Goal: Task Accomplishment & Management: Manage account settings

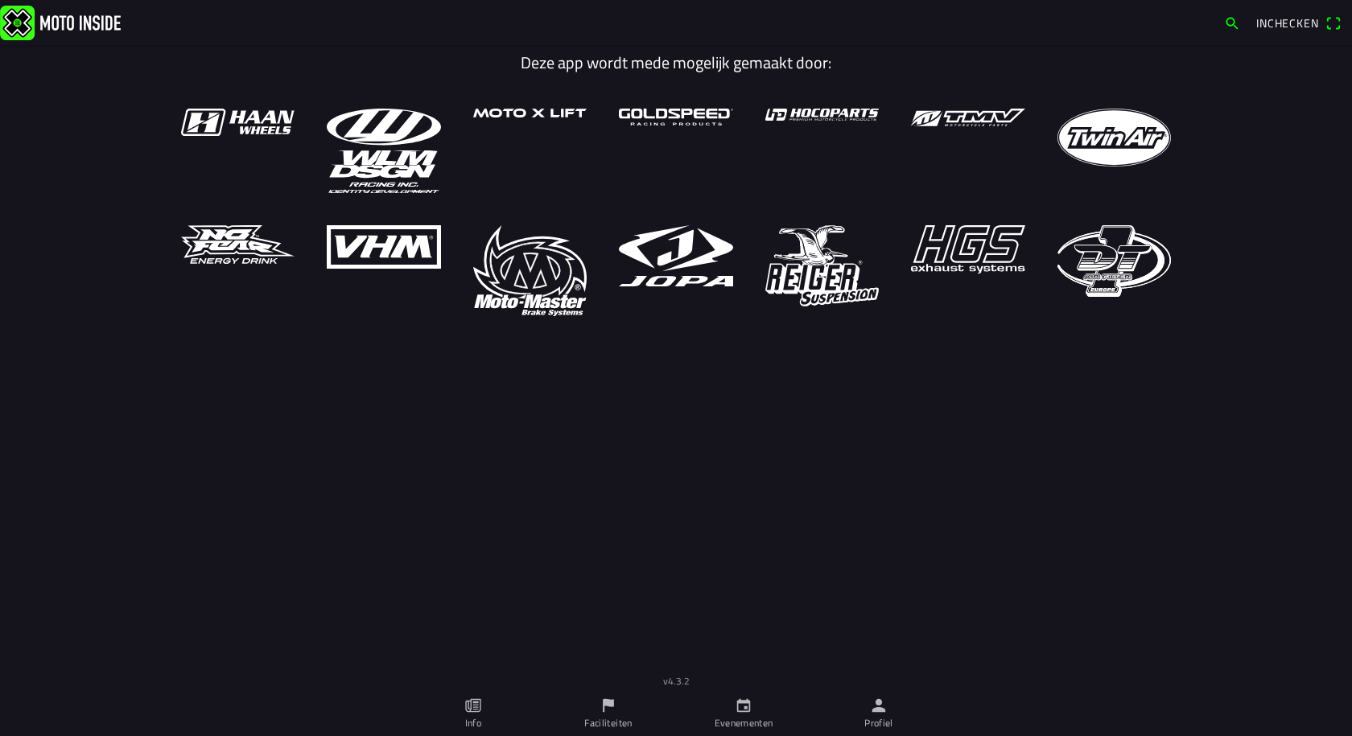
click at [873, 709] on icon "person" at bounding box center [879, 706] width 18 height 18
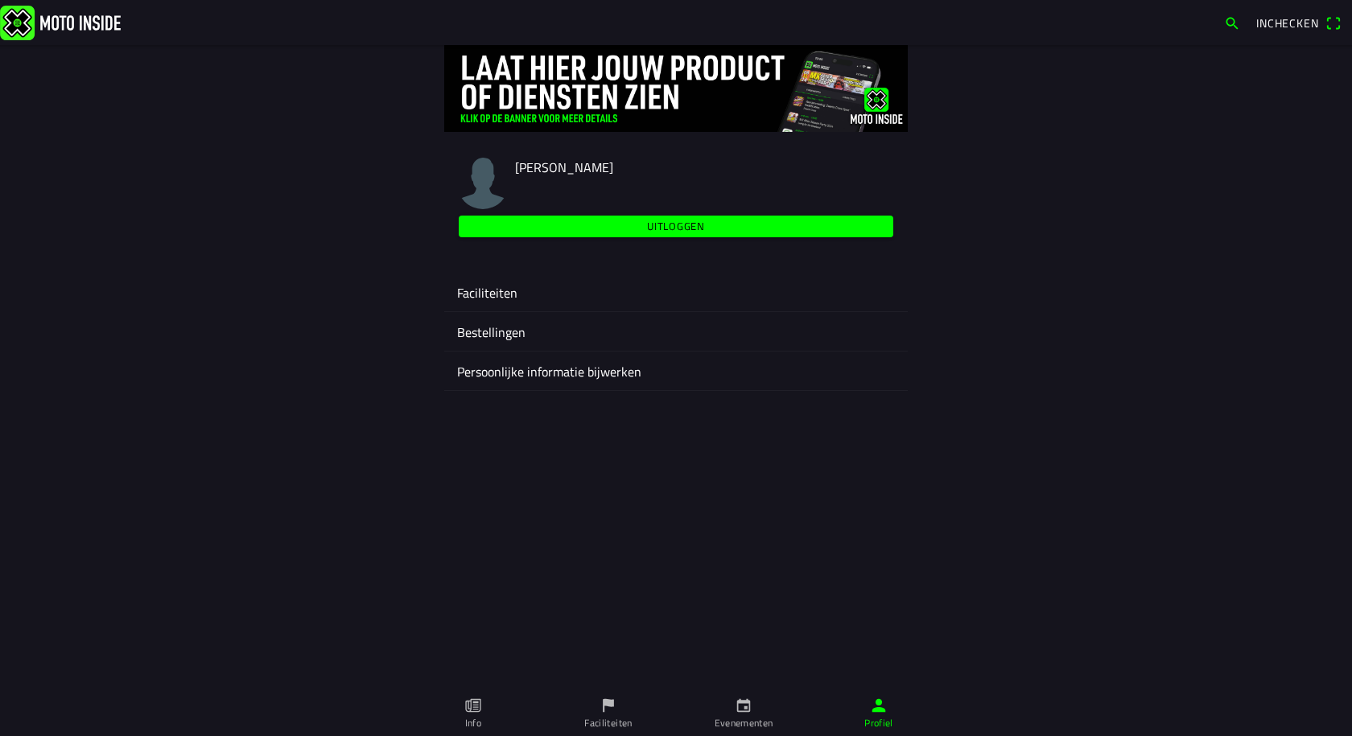
click at [500, 299] on ion-label "Faciliteiten" at bounding box center [676, 292] width 438 height 19
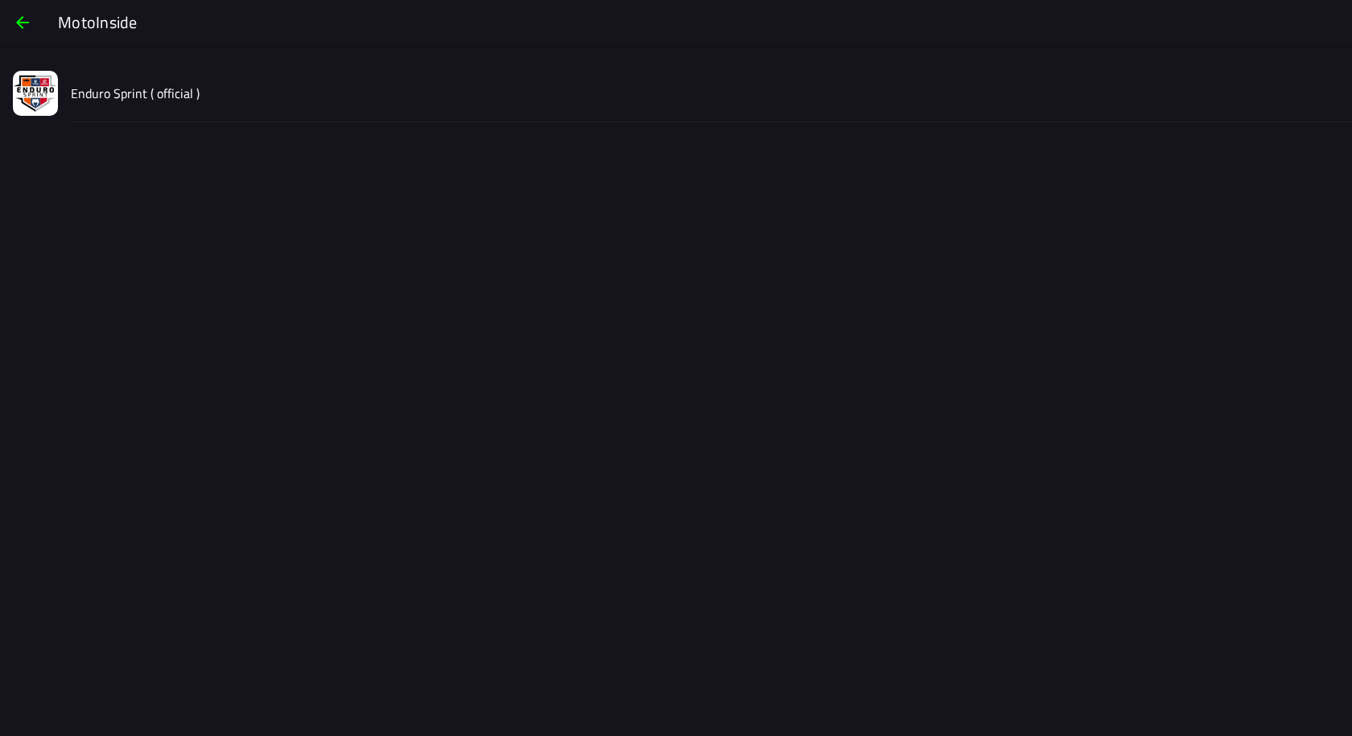
click at [0, 0] on slot "Enduro Sprint ( official )" at bounding box center [0, 0] width 0 height 0
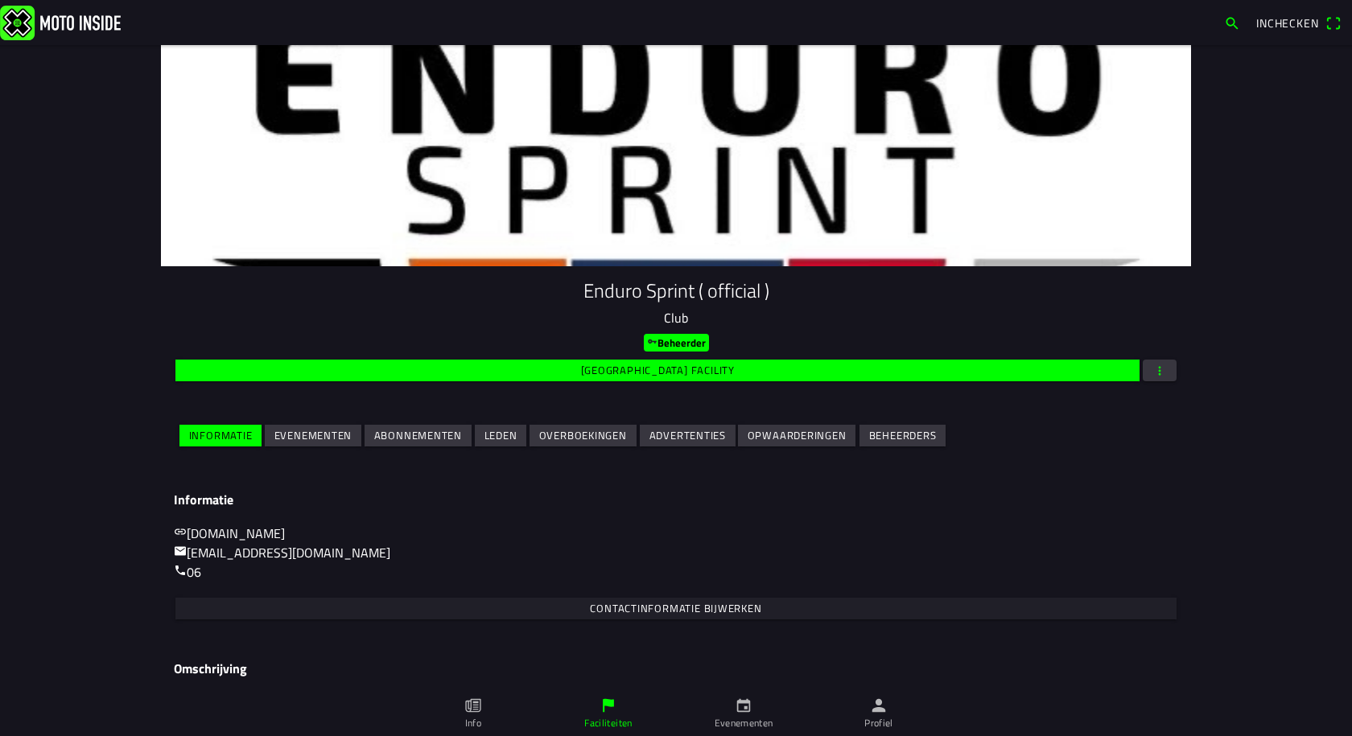
click at [0, 0] on slot "Evenementen" at bounding box center [0, 0] width 0 height 0
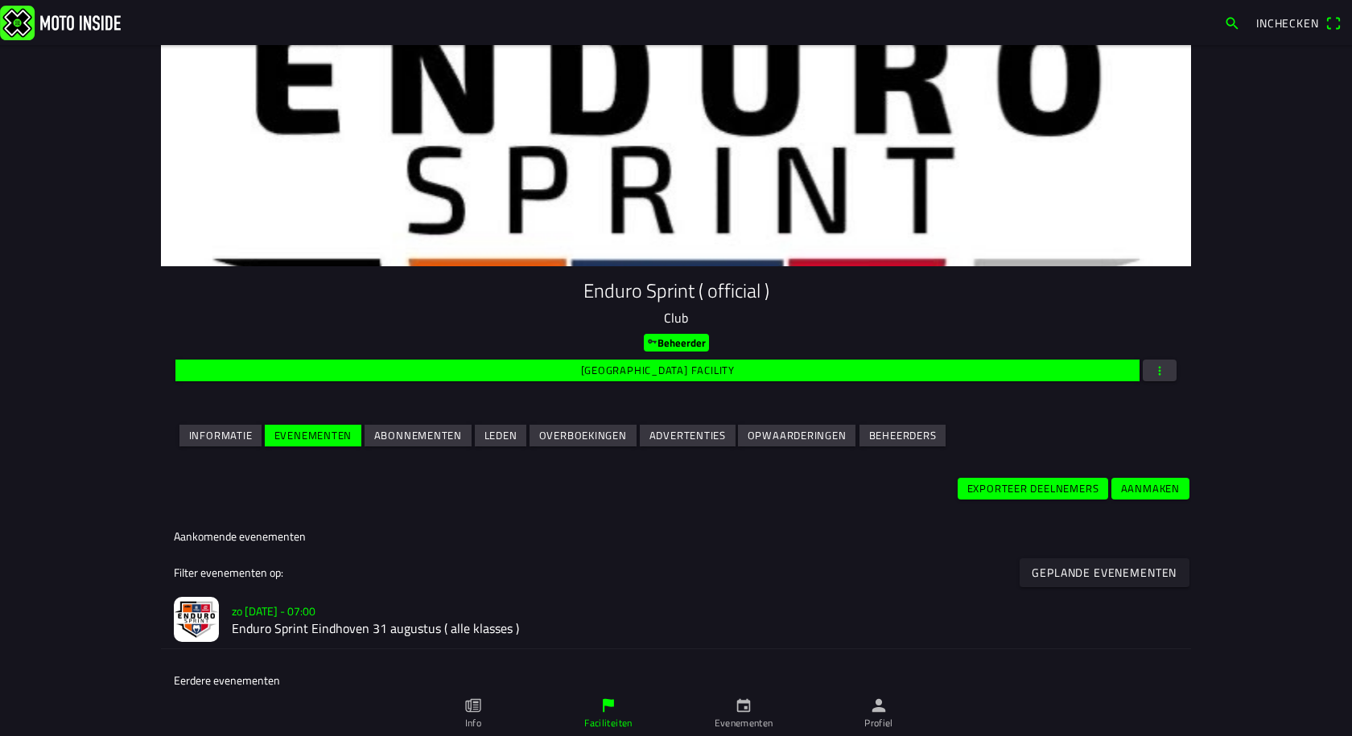
click at [0, 0] on slot "Exporteer deelnemers" at bounding box center [0, 0] width 0 height 0
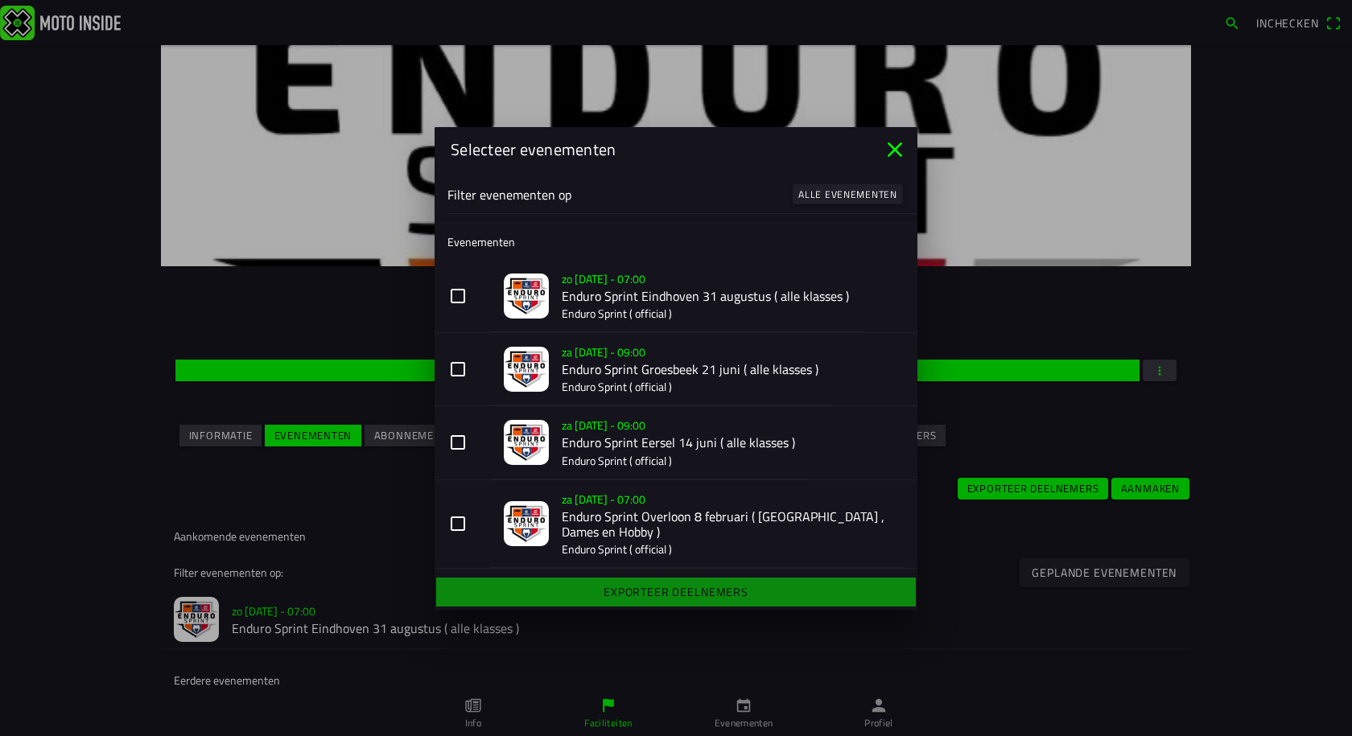
click at [451, 298] on button "zo [DATE] - 07:00 Enduro Sprint Eindhoven 31 augustus ( alle klasses ) Enduro S…" at bounding box center [676, 296] width 483 height 73
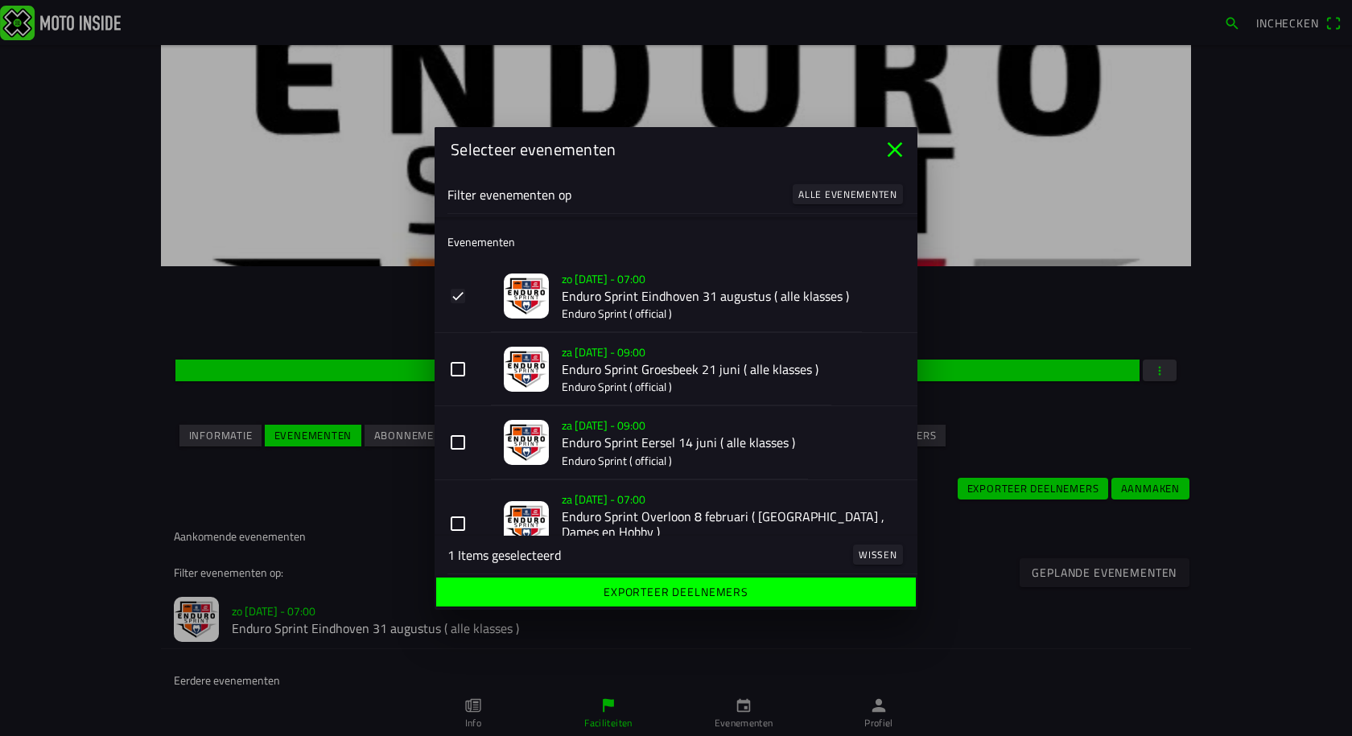
click at [465, 371] on button "za [DATE] - 09:00 Enduro Sprint Groesbeek 21 juni ( alle klasses ) Enduro Sprin…" at bounding box center [676, 369] width 483 height 73
click at [460, 443] on button "za [DATE] - 09:00 Enduro Sprint Eersel 14 juni ( alle klasses ) Enduro Sprint (…" at bounding box center [676, 442] width 483 height 73
click at [458, 530] on button "za [DATE] - 07:00 Enduro Sprint Overloon 8 februari ( [GEOGRAPHIC_DATA] , Dames…" at bounding box center [676, 524] width 483 height 89
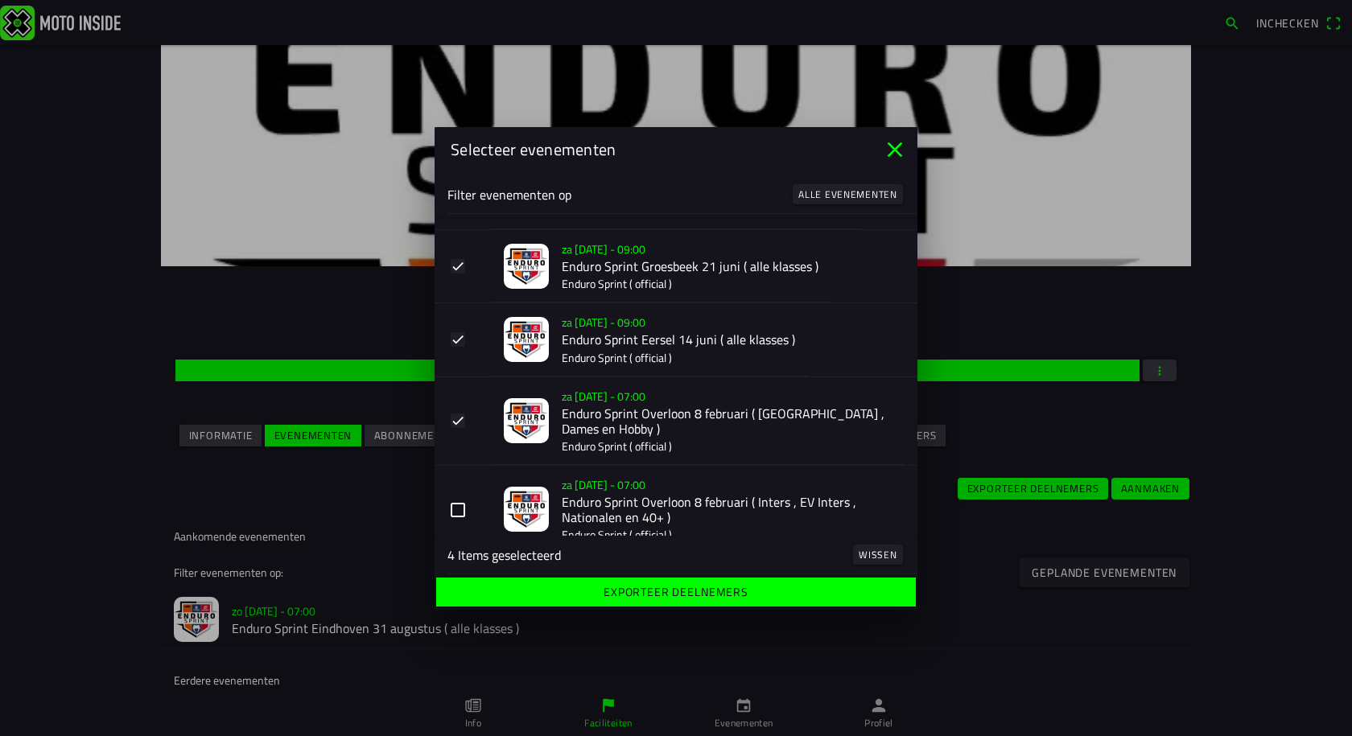
scroll to position [128, 0]
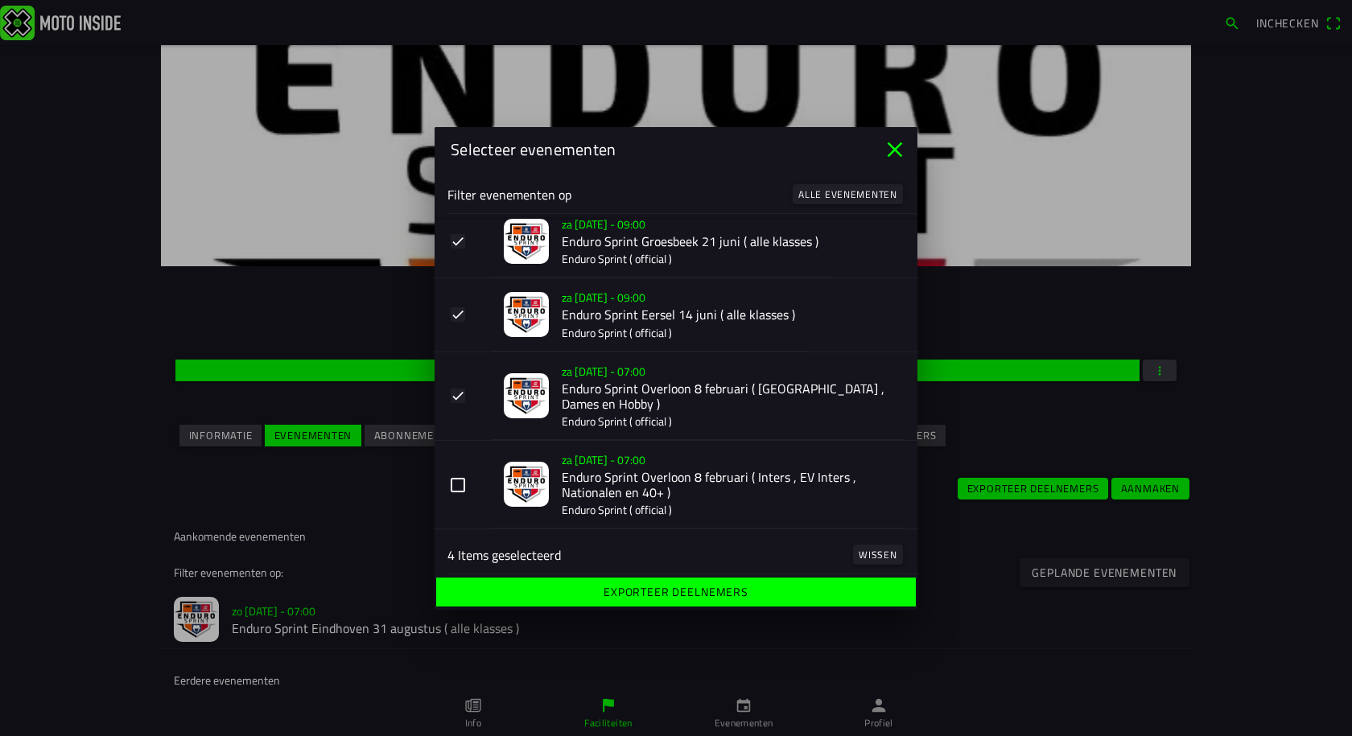
click at [458, 489] on button "za [DATE] - 07:00 Enduro Sprint Overloon 8 februari ( Inters , EV Inters , Nati…" at bounding box center [676, 484] width 483 height 89
click at [0, 0] on slot "Exporteer deelnemers" at bounding box center [0, 0] width 0 height 0
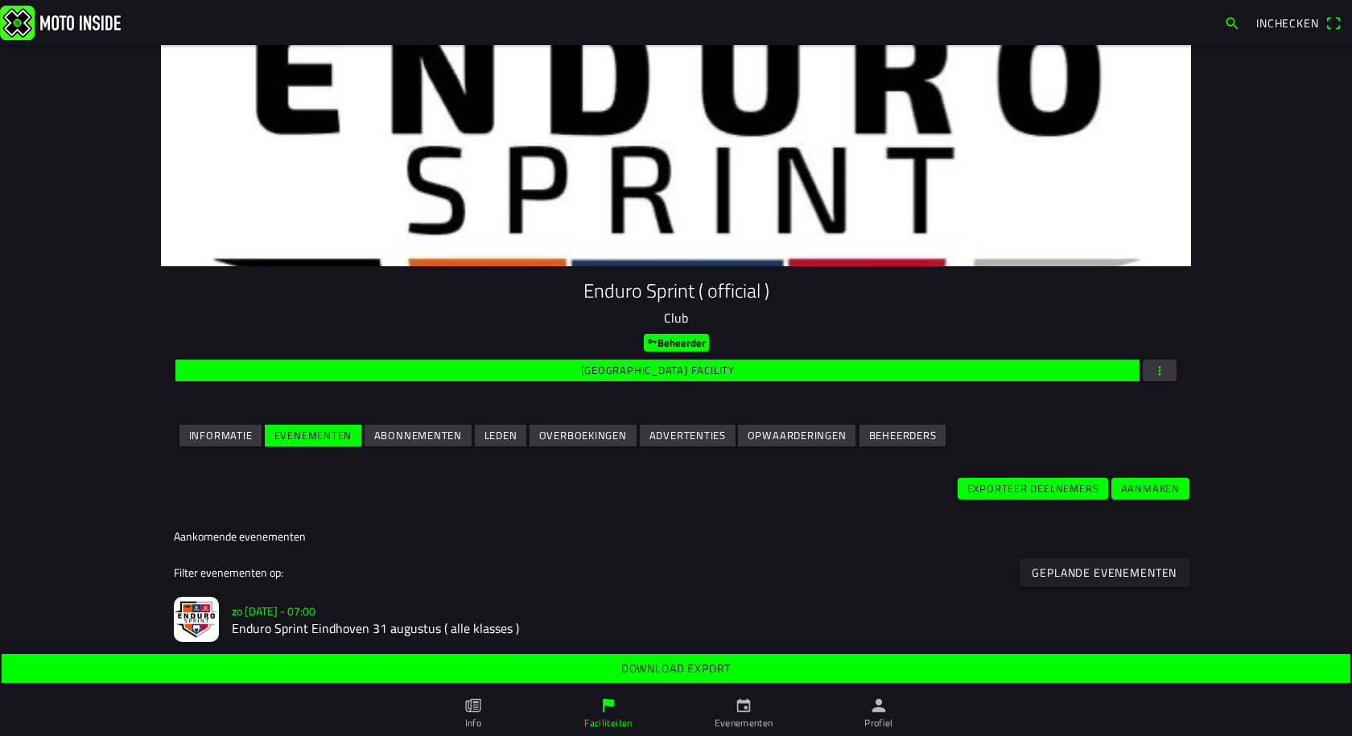
click at [0, 0] on slot "Download export" at bounding box center [0, 0] width 0 height 0
click at [331, 626] on h2 "Enduro Sprint Eindhoven 31 augustus ( alle klasses )" at bounding box center [705, 628] width 946 height 15
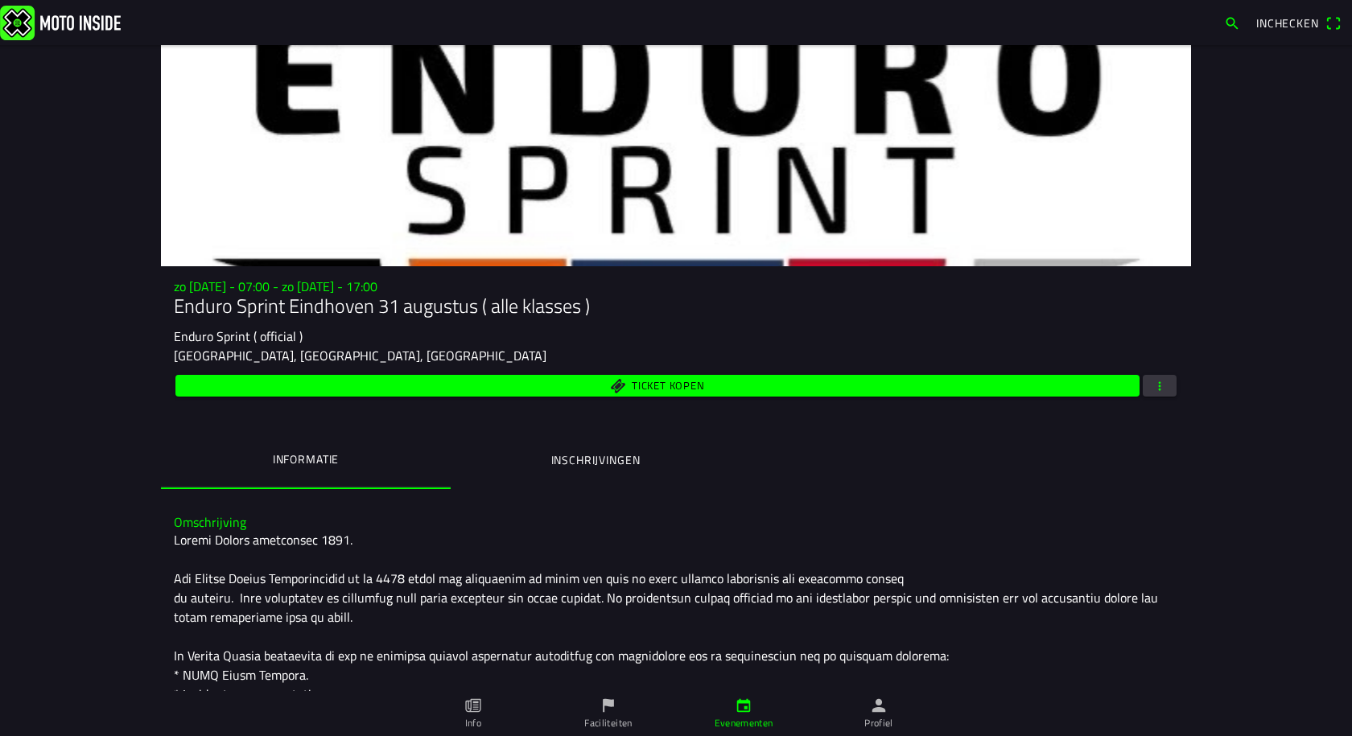
click at [1156, 381] on span "button" at bounding box center [1159, 386] width 14 height 22
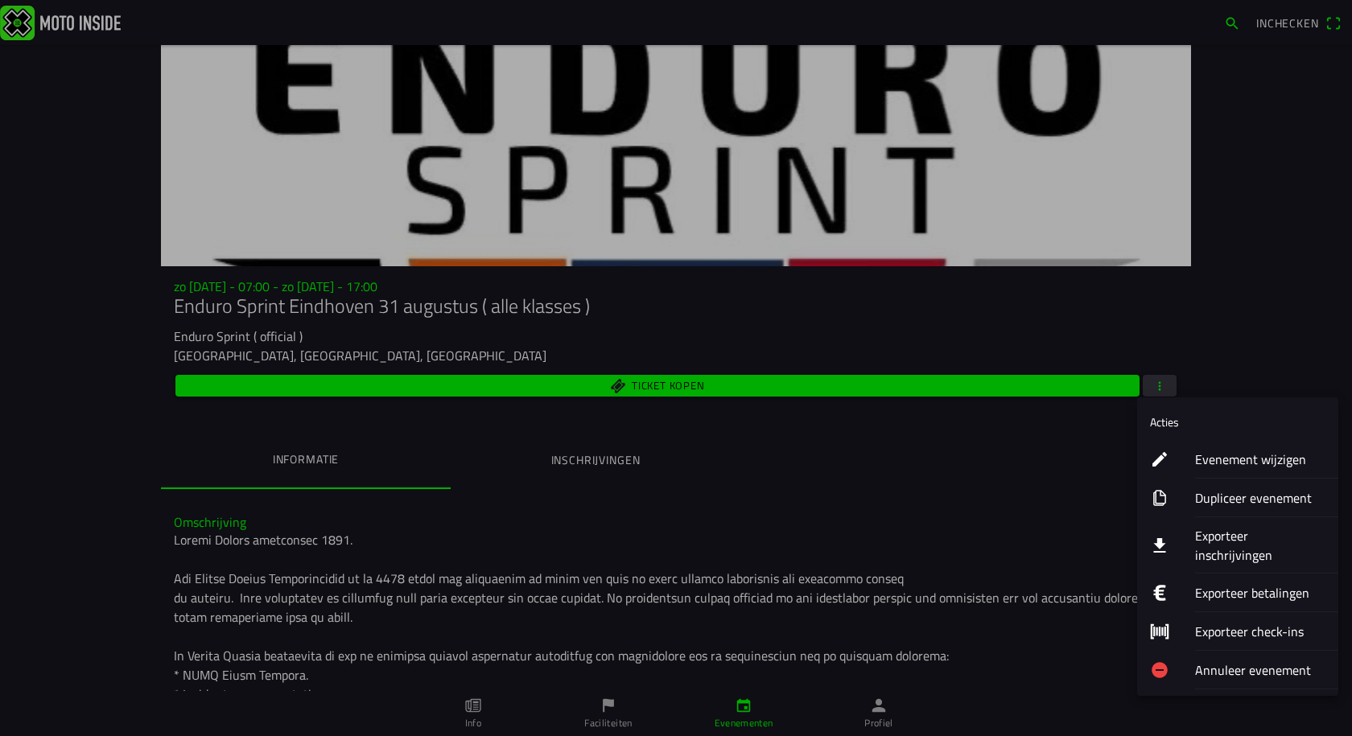
click at [1209, 537] on ion-label "Exporteer inschrijvingen" at bounding box center [1260, 545] width 130 height 39
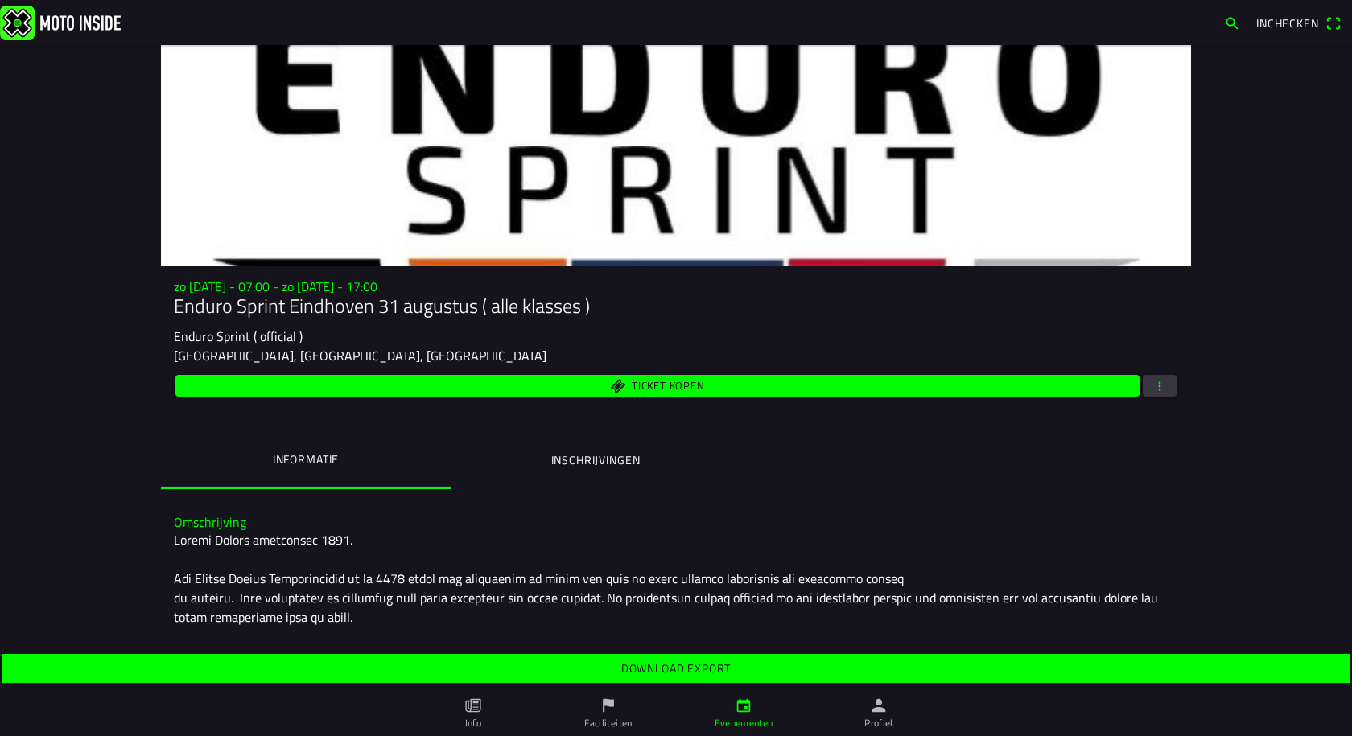
click at [0, 0] on slot "Download export" at bounding box center [0, 0] width 0 height 0
click at [1155, 394] on span "button" at bounding box center [1159, 386] width 14 height 22
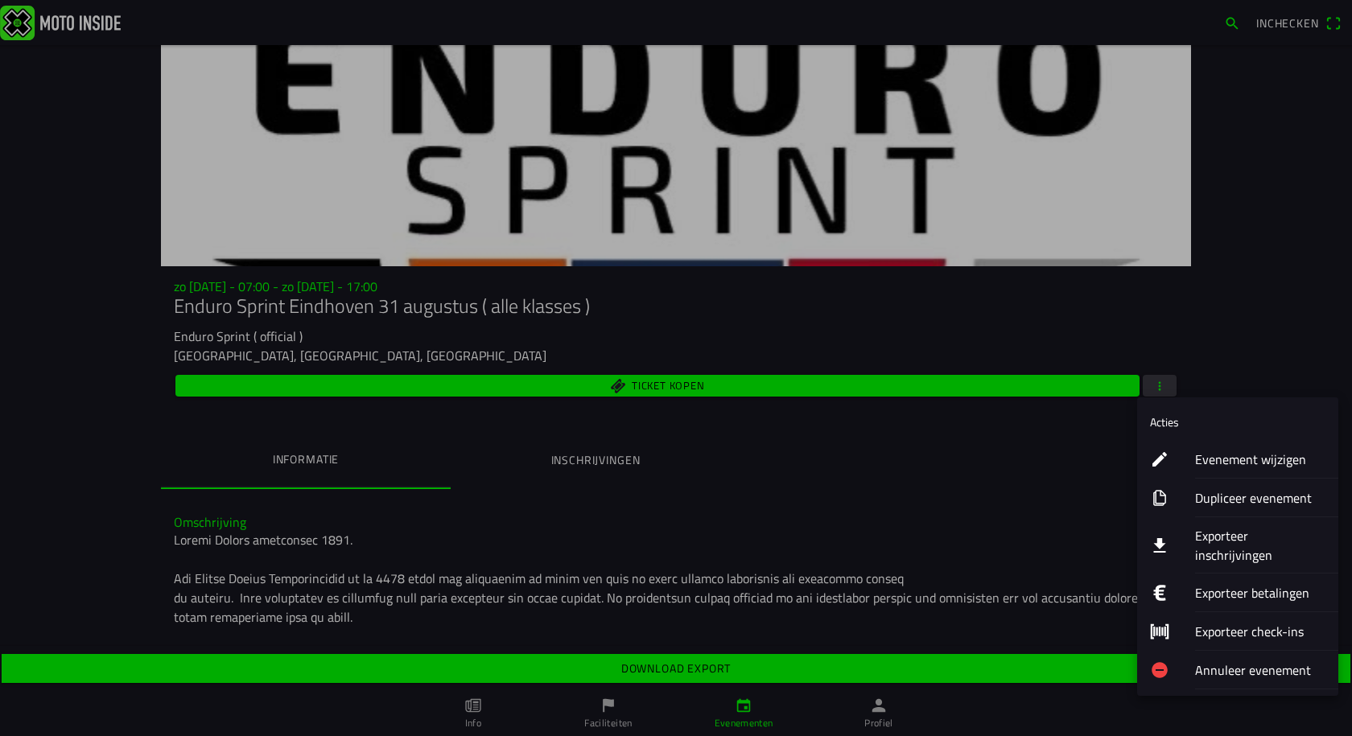
click at [1217, 583] on ion-label "Exporteer betalingen" at bounding box center [1260, 592] width 130 height 19
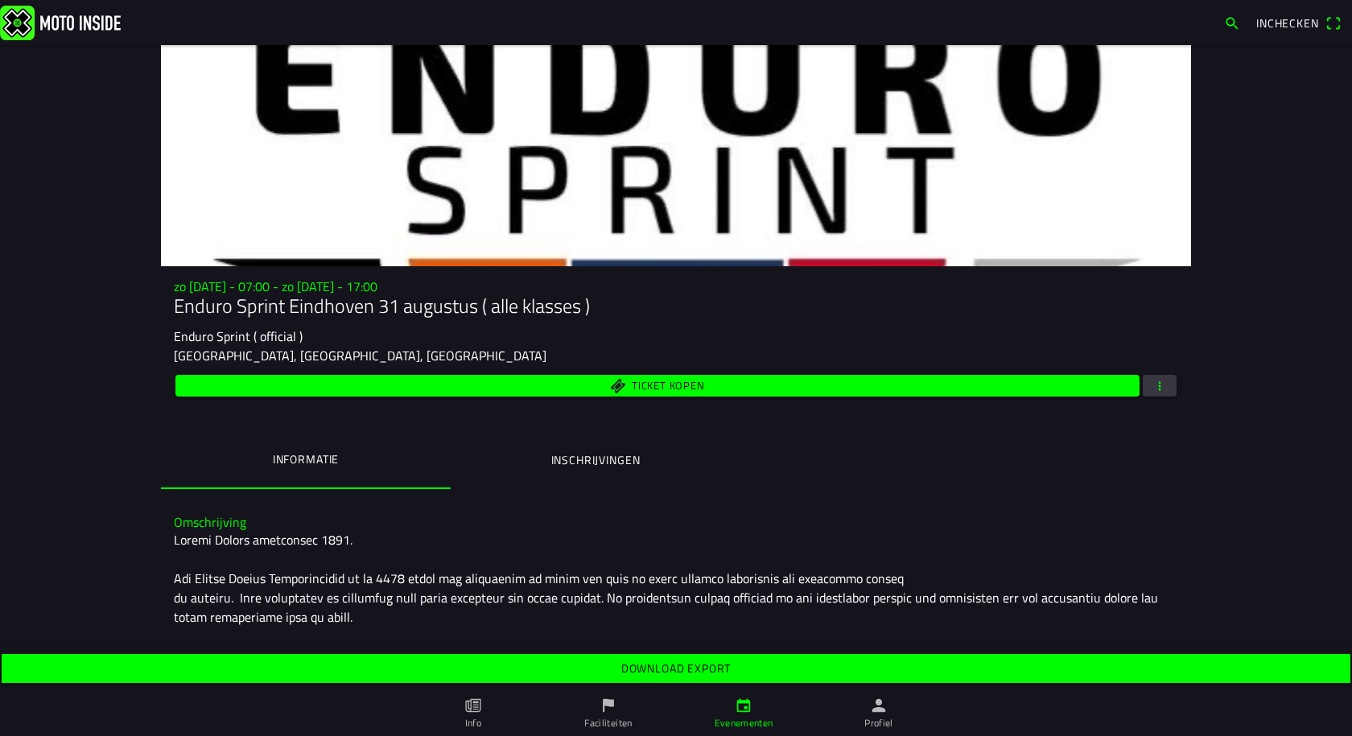
click at [0, 0] on slot "Download export" at bounding box center [0, 0] width 0 height 0
click at [617, 459] on ion-label "Inschrijvingen" at bounding box center [595, 460] width 89 height 18
